Goal: Find specific page/section: Find specific page/section

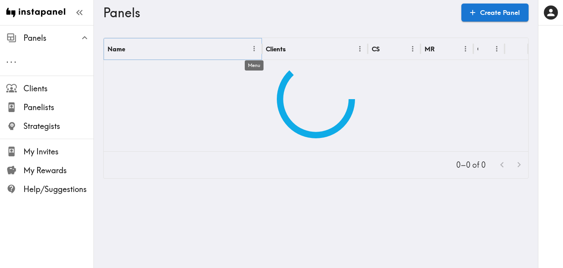
click at [252, 47] on icon "Menu" at bounding box center [254, 49] width 8 height 8
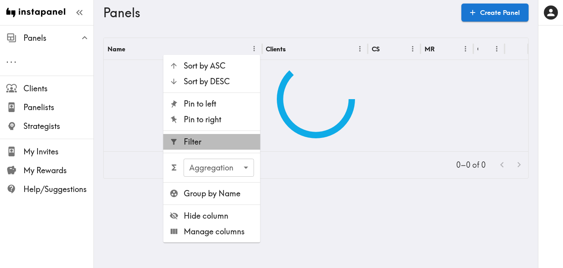
click at [219, 139] on span "Filter" at bounding box center [219, 141] width 70 height 11
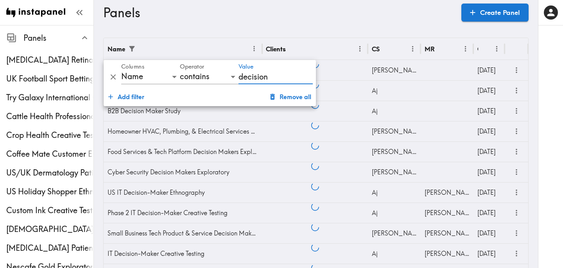
type input "decision"
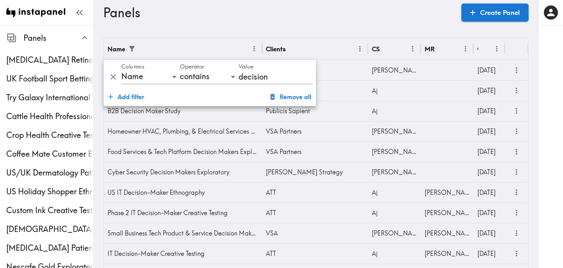
click at [347, 18] on h3 "Panels" at bounding box center [279, 12] width 352 height 15
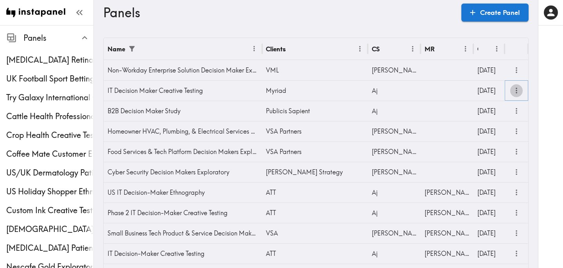
click at [516, 91] on icon "more" at bounding box center [517, 91] width 2 height 6
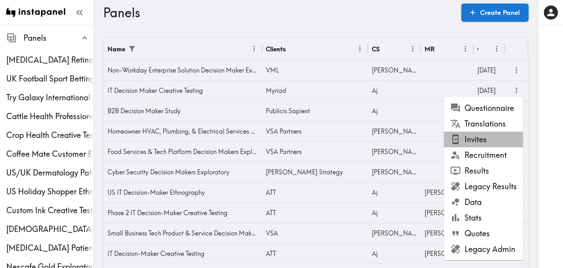
click at [488, 136] on li "Invites" at bounding box center [483, 139] width 79 height 16
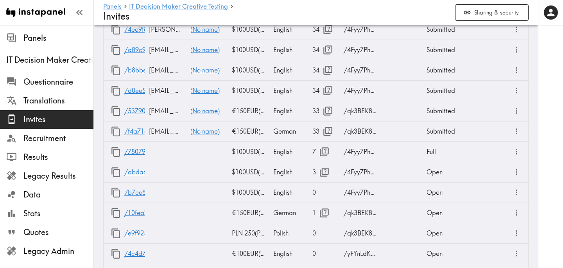
scroll to position [1043, 0]
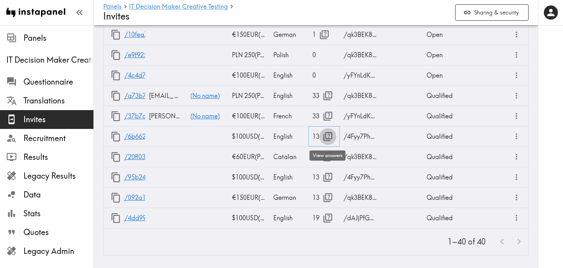
click at [327, 141] on icon "button" at bounding box center [328, 136] width 11 height 11
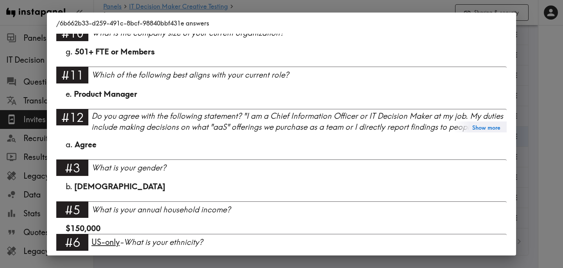
scroll to position [600, 0]
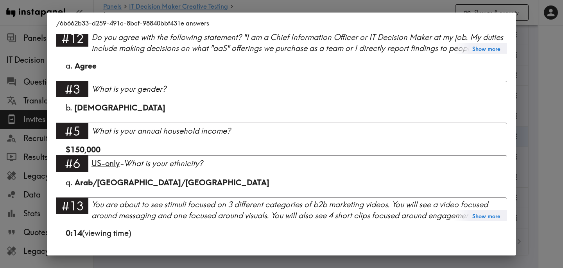
click at [519, 130] on div "/6b662b33-d259-491c-8bcf-98840bbf431e answers Language English Segment US Large…" at bounding box center [281, 134] width 563 height 268
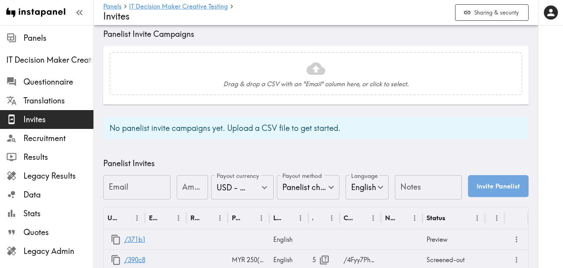
scroll to position [0, 0]
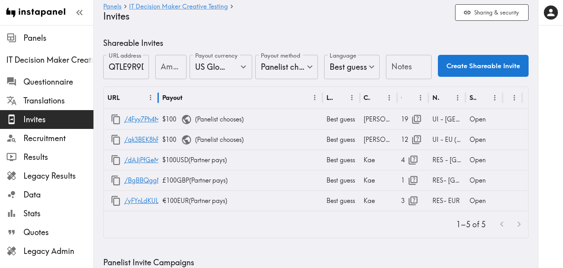
drag, startPoint x: 141, startPoint y: 98, endPoint x: 159, endPoint y: 99, distance: 17.7
click at [159, 99] on div at bounding box center [158, 97] width 4 height 22
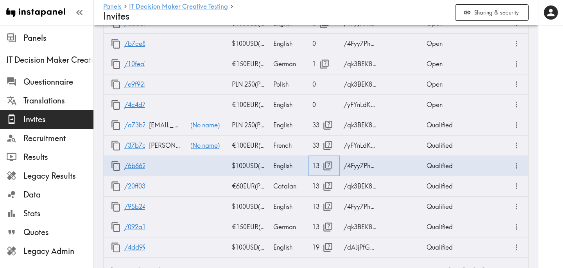
scroll to position [1043, 0]
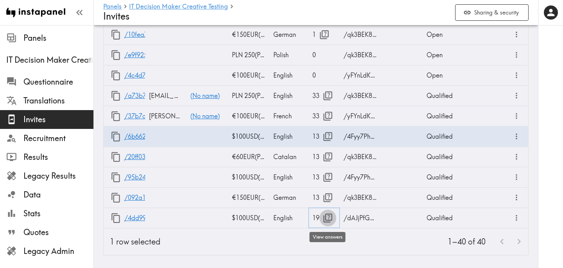
click at [328, 216] on icon "button" at bounding box center [328, 217] width 11 height 11
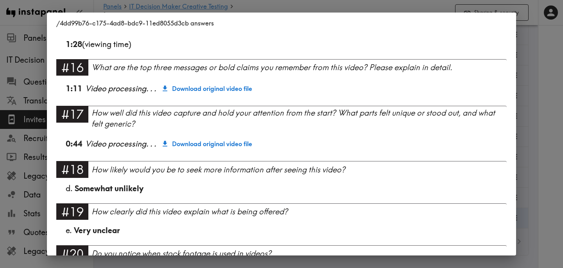
scroll to position [837, 0]
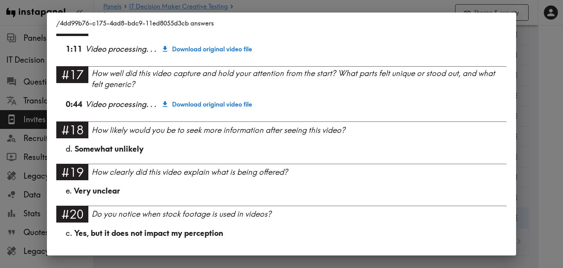
click at [542, 136] on div "/4dd99b76-c175-4ad8-bdc9-11ed8055d3cb answers Language English Segment US Mediu…" at bounding box center [281, 134] width 563 height 268
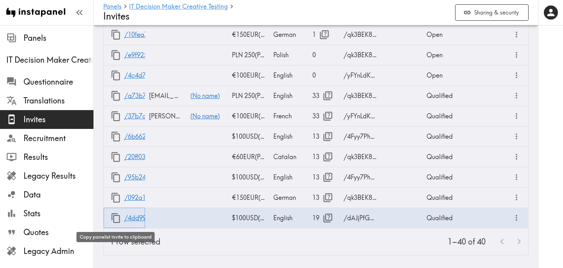
click at [114, 218] on icon "button" at bounding box center [115, 218] width 9 height 10
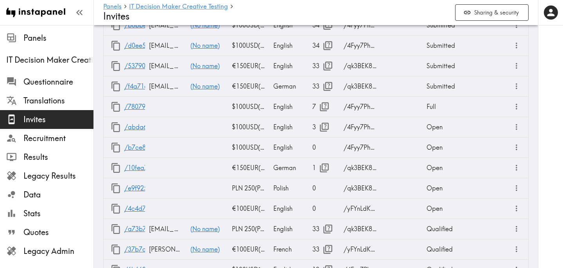
scroll to position [1043, 0]
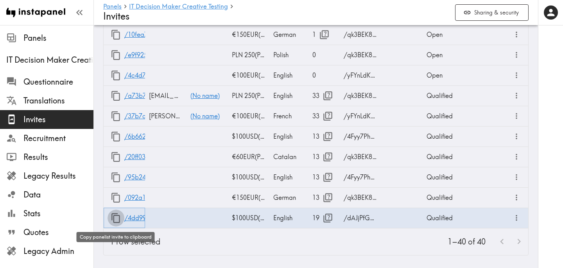
click at [115, 219] on icon "button" at bounding box center [116, 217] width 11 height 11
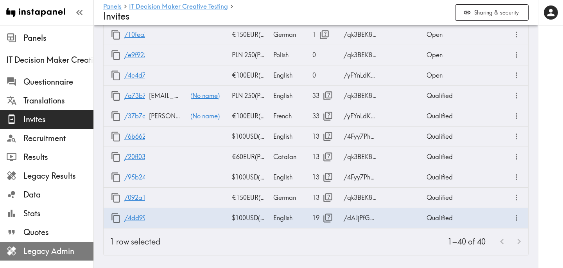
click at [37, 244] on span "Legacy Admin" at bounding box center [58, 251] width 70 height 14
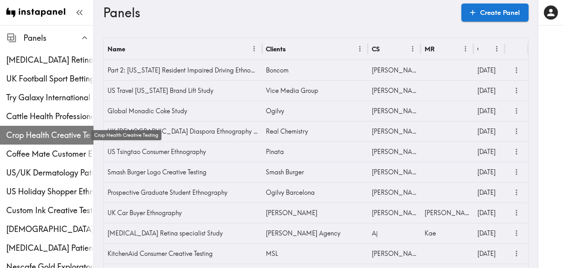
click at [41, 131] on span "Crop Health Creative Testing" at bounding box center [49, 134] width 87 height 11
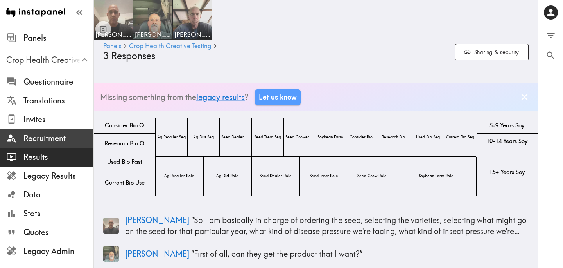
scroll to position [128, 0]
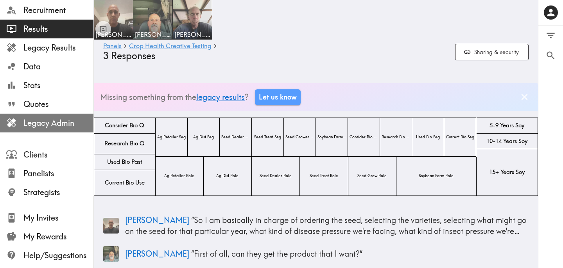
click at [52, 120] on span "Legacy Admin" at bounding box center [58, 122] width 70 height 11
